Goal: Contribute content: Contribute content

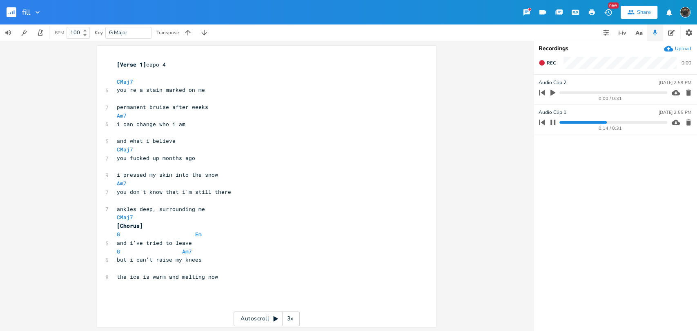
click at [553, 122] on icon "button" at bounding box center [552, 122] width 5 height 5
click at [553, 91] on icon "button" at bounding box center [552, 93] width 5 height 6
click at [552, 94] on icon "button" at bounding box center [552, 92] width 7 height 7
click at [552, 92] on icon "button" at bounding box center [552, 93] width 5 height 6
click at [552, 92] on icon "button" at bounding box center [552, 92] width 7 height 7
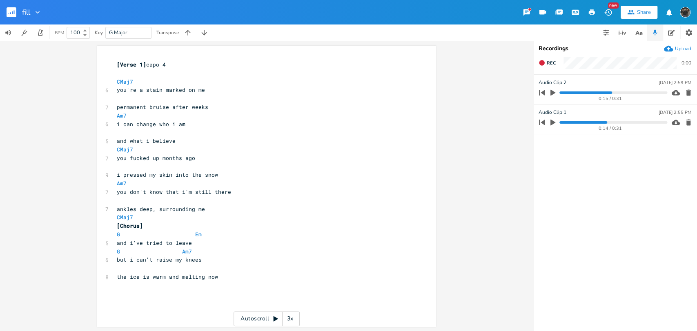
click at [189, 298] on div "xxxxxxxxxx [Verse 1] capo 4 ​ CMaj7 6 you're a stain marked on me ​ 7 permanent…" at bounding box center [262, 179] width 295 height 241
type textarea "but i'm"
type textarea "fillinf"
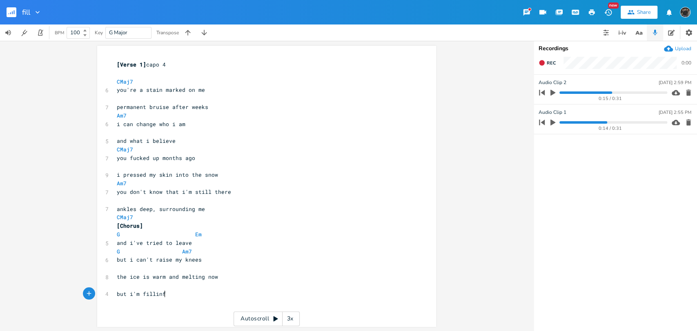
type textarea "g"
type textarea "g up"
type textarea "i need to fill the creek"
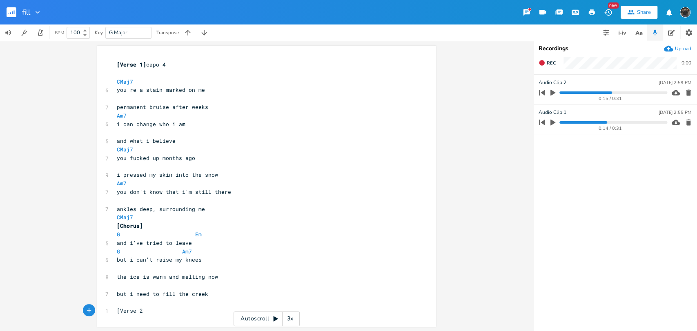
type textarea "[Verse 2]"
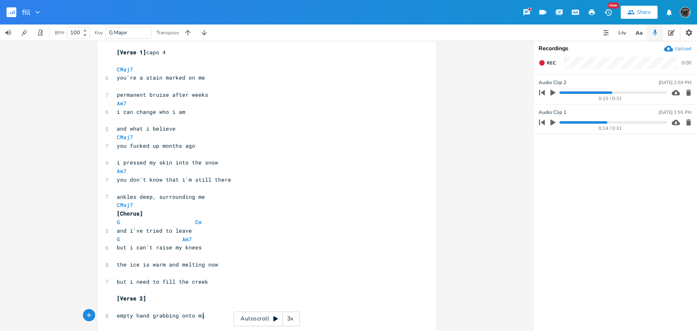
type textarea "empty hand grabbing onto mine"
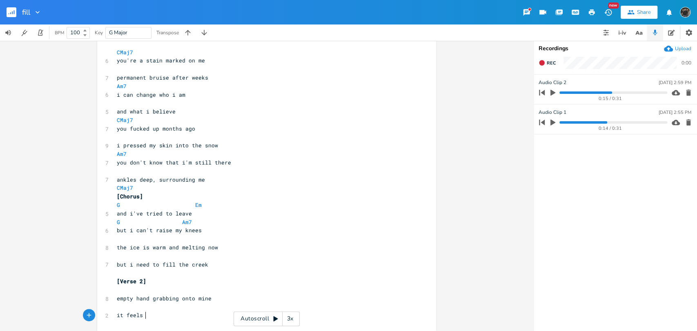
type textarea "it feels i"
type textarea "nice to see me in your eyes"
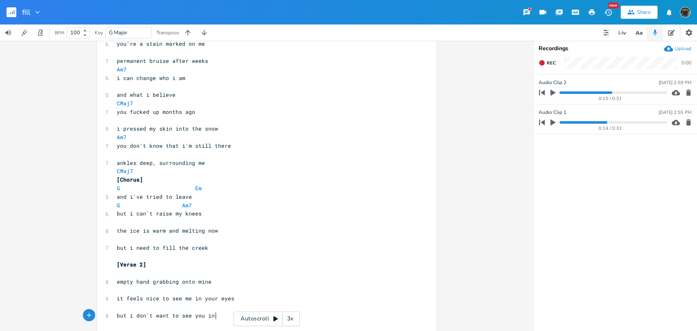
type textarea "but i don't want to see you in me"
type textarea "ie"
type textarea "ine"
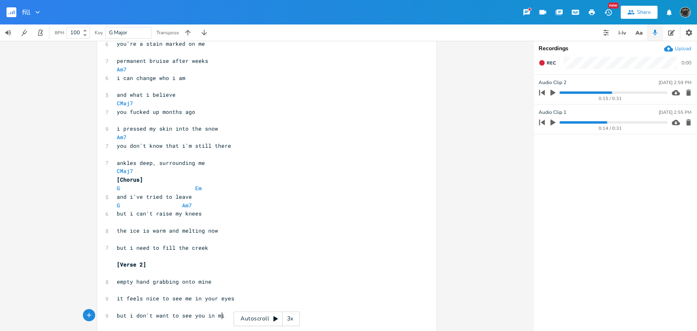
type textarea "ne"
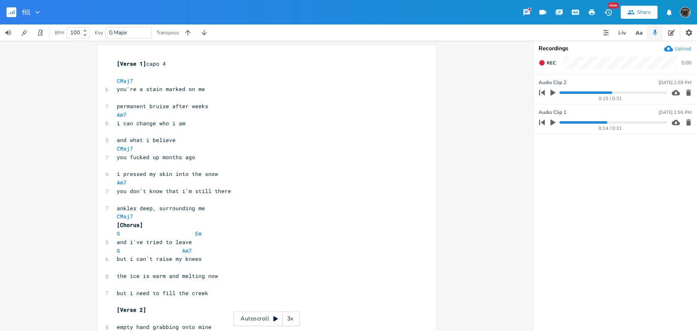
scroll to position [51, 0]
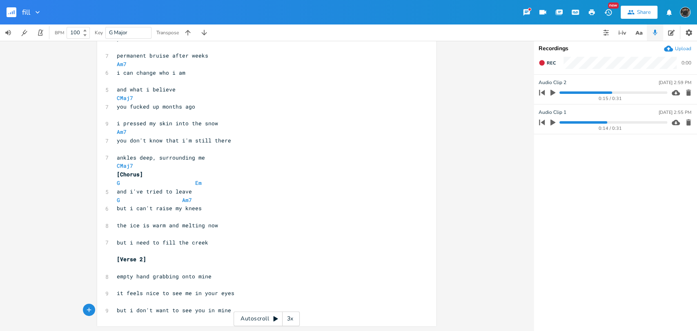
click at [220, 277] on pre "empty hand grabbing onto mine" at bounding box center [262, 276] width 295 height 9
type textarea "ine"
click at [232, 311] on pre "but i don't want to see you in mine" at bounding box center [262, 310] width 295 height 9
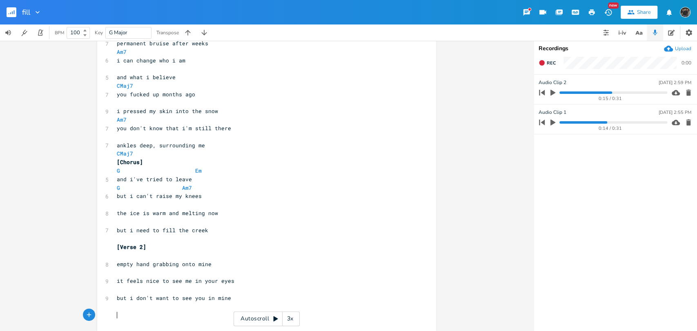
click at [225, 266] on pre "empty hand grabbing onto mine" at bounding box center [262, 264] width 295 height 9
type textarea ", it's fine"
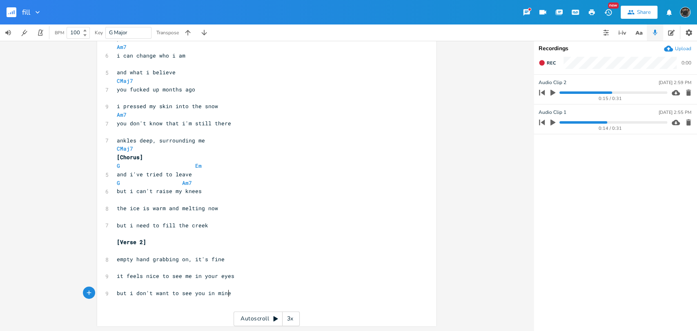
click at [245, 291] on pre "but i don't want to see you in mine" at bounding box center [262, 293] width 295 height 9
click at [126, 291] on span "but i don't want to see you in mine" at bounding box center [174, 292] width 114 height 7
click at [128, 311] on pre "​" at bounding box center [262, 310] width 295 height 9
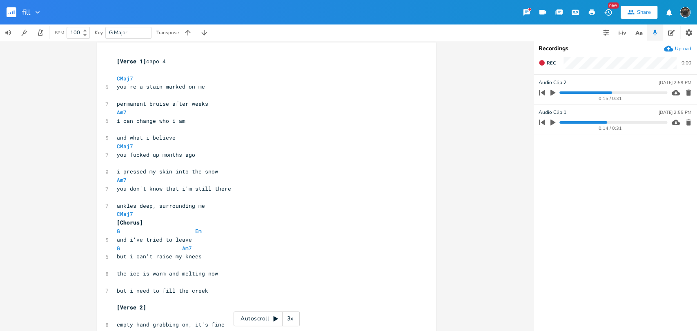
scroll to position [69, 0]
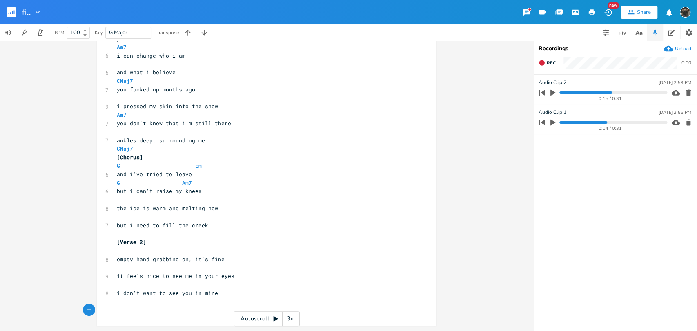
type textarea "t"
type textarea "its a hardline"
